Goal: Find specific page/section: Find specific page/section

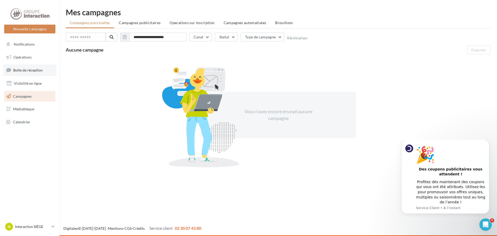
click at [42, 73] on link "Boîte de réception" at bounding box center [29, 70] width 53 height 11
click at [34, 72] on span "Boîte de réception" at bounding box center [28, 70] width 30 height 4
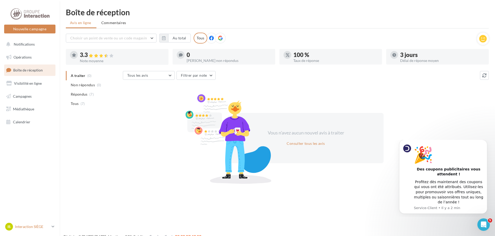
click at [53, 227] on icon at bounding box center [53, 226] width 3 height 4
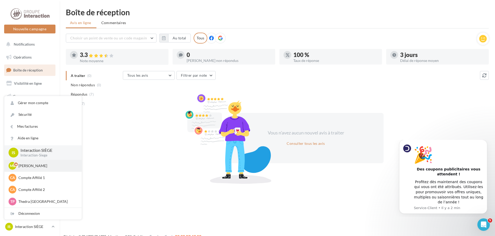
click at [50, 167] on p "Mathis Leray-Martin" at bounding box center [46, 165] width 57 height 5
